Goal: Task Accomplishment & Management: Find specific page/section

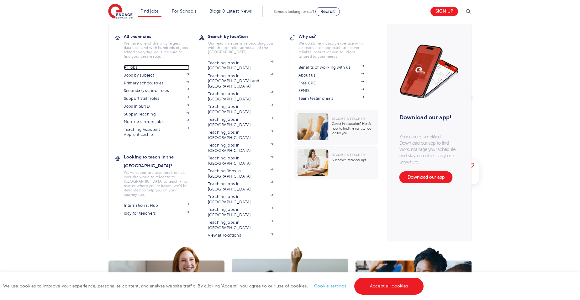
click at [141, 68] on link "All jobs" at bounding box center [157, 67] width 66 height 5
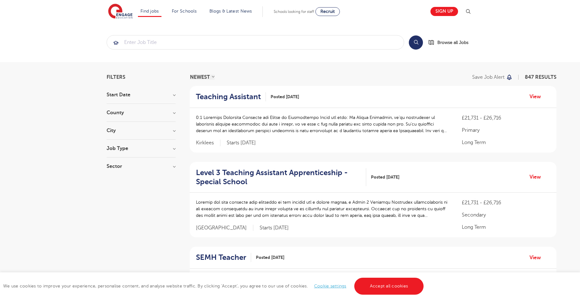
click at [107, 129] on h3 "City" at bounding box center [141, 130] width 69 height 5
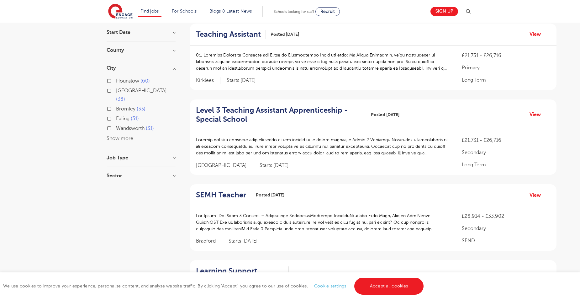
scroll to position [63, 0]
click at [113, 135] on button "Show more" at bounding box center [120, 138] width 27 height 6
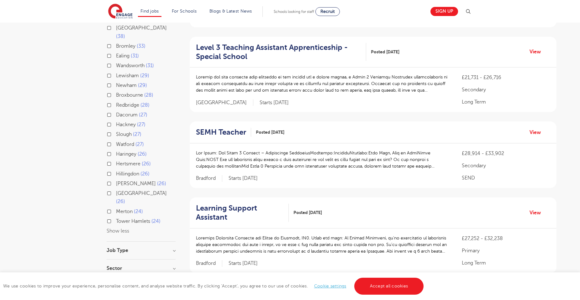
scroll to position [125, 0]
click at [116, 151] on input "Haringey 26" at bounding box center [118, 153] width 4 height 4
checkbox input "true"
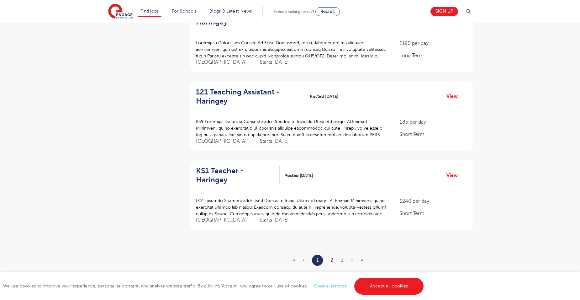
scroll to position [690, 0]
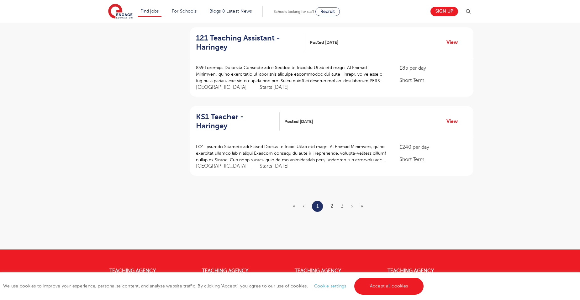
click at [330, 202] on li "2" at bounding box center [331, 206] width 3 height 8
click at [333, 203] on link "2" at bounding box center [331, 206] width 3 height 6
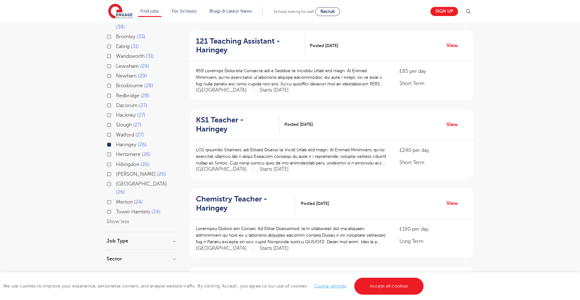
scroll to position [219, 0]
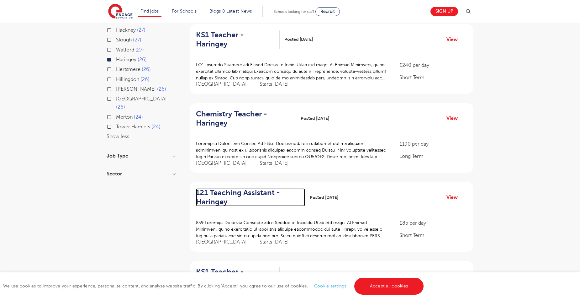
click at [230, 188] on h2 "121 Teaching Assistant - Haringey" at bounding box center [248, 197] width 104 height 18
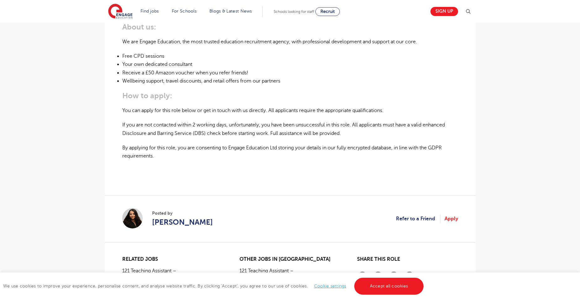
scroll to position [470, 0]
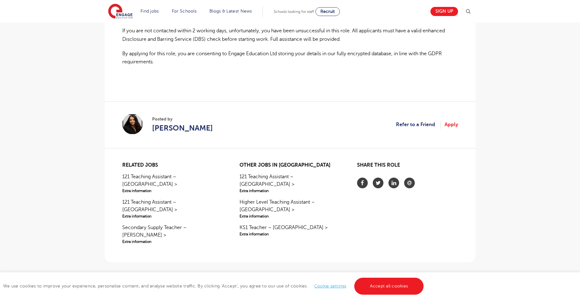
click at [132, 126] on img at bounding box center [132, 124] width 20 height 20
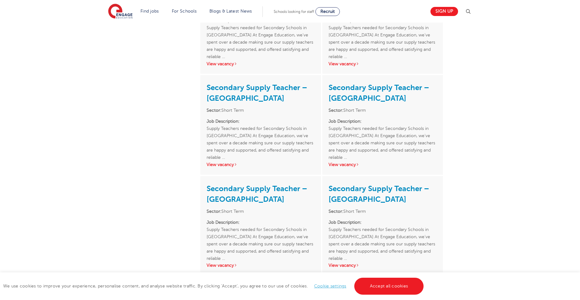
scroll to position [627, 0]
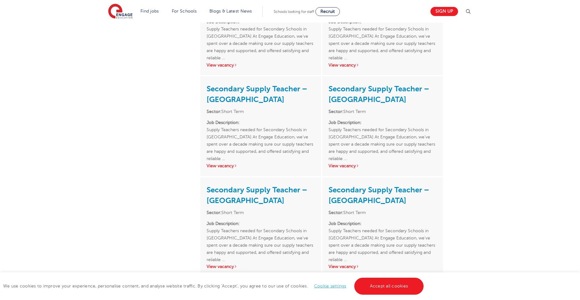
click at [167, 230] on div "[PERSON_NAME] ACTIVE JOBS 342 OFFICE(S) Watford TEAM(S) North East London Team …" at bounding box center [290, 32] width 380 height 1177
